Goal: Information Seeking & Learning: Learn about a topic

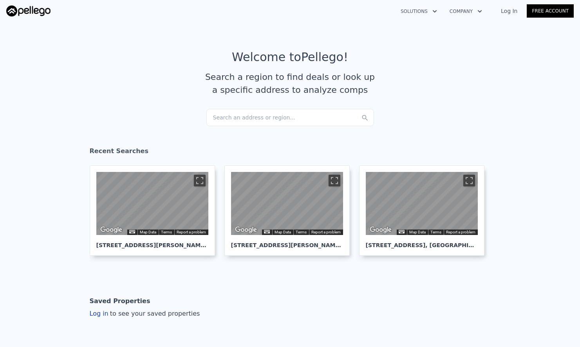
click at [249, 118] on div "Search an address or region..." at bounding box center [290, 117] width 168 height 17
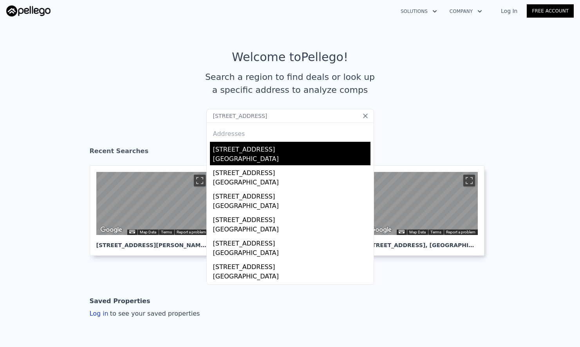
type input "[STREET_ADDRESS]"
click at [253, 156] on div "[GEOGRAPHIC_DATA]" at bounding box center [292, 159] width 158 height 11
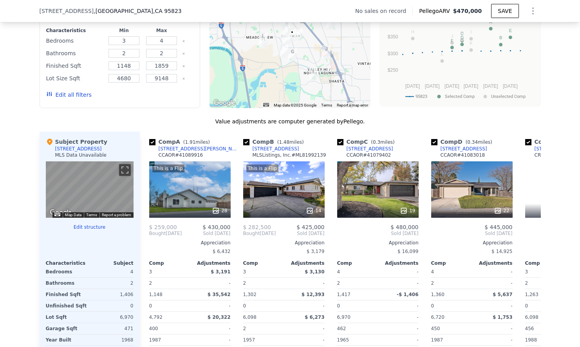
scroll to position [783, 0]
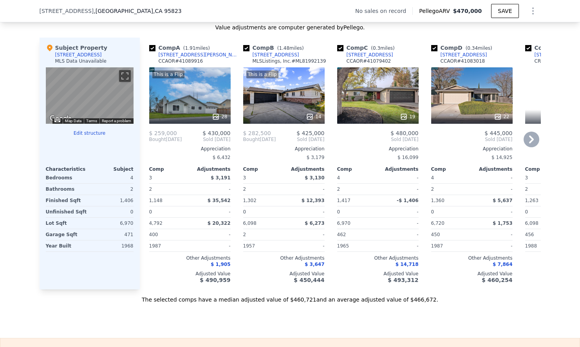
click at [212, 105] on div "This is a Flip 28" at bounding box center [189, 95] width 81 height 56
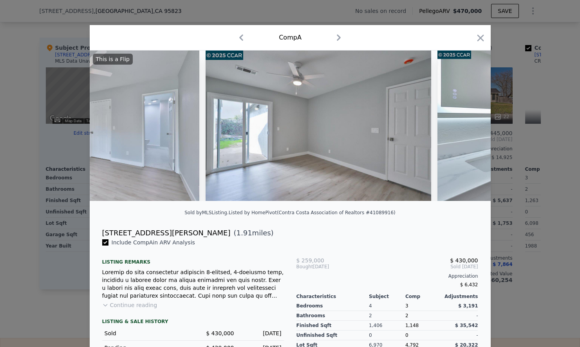
scroll to position [0, 4213]
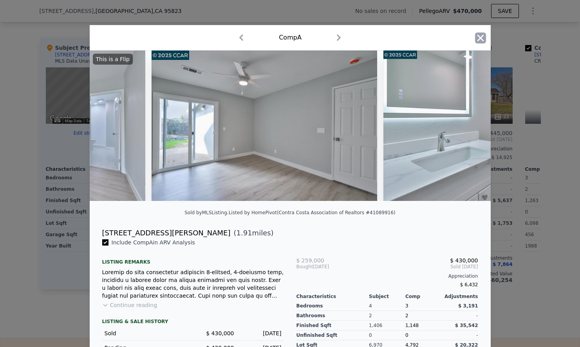
click at [482, 38] on icon "button" at bounding box center [480, 37] width 7 height 7
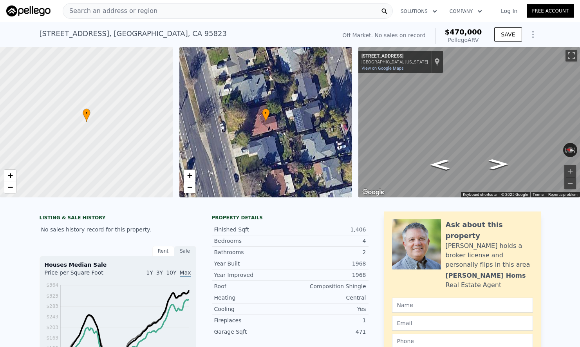
click at [181, 12] on div "Search an address or region" at bounding box center [228, 11] width 330 height 16
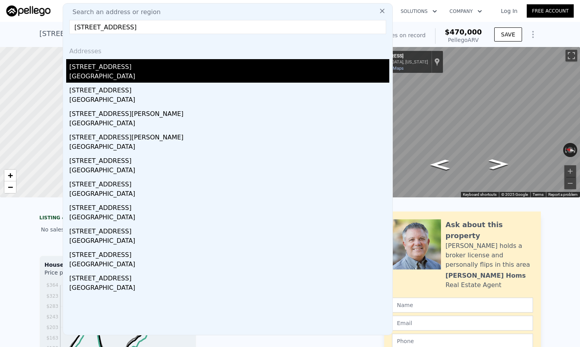
type input "[STREET_ADDRESS]"
click at [155, 76] on div "[GEOGRAPHIC_DATA]" at bounding box center [229, 77] width 320 height 11
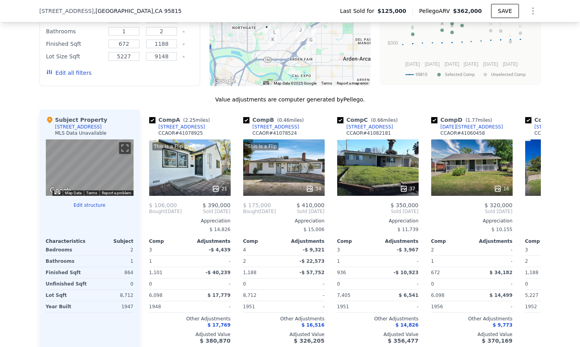
scroll to position [690, 0]
